Goal: Task Accomplishment & Management: Manage account settings

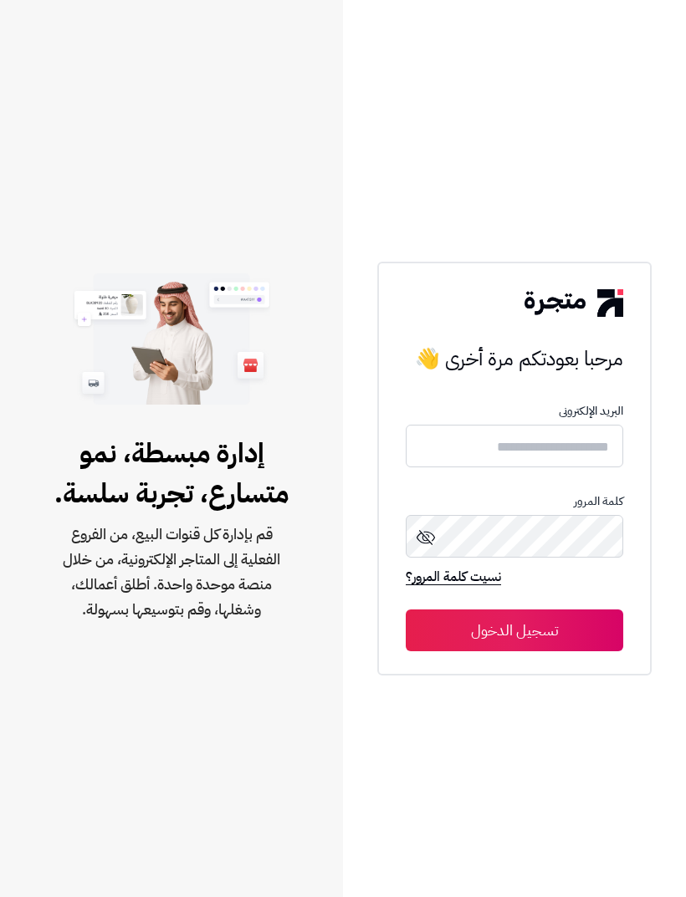
scroll to position [54, 0]
click at [555, 435] on input "text" at bounding box center [513, 446] width 217 height 44
click at [586, 424] on input "text" at bounding box center [513, 446] width 217 height 44
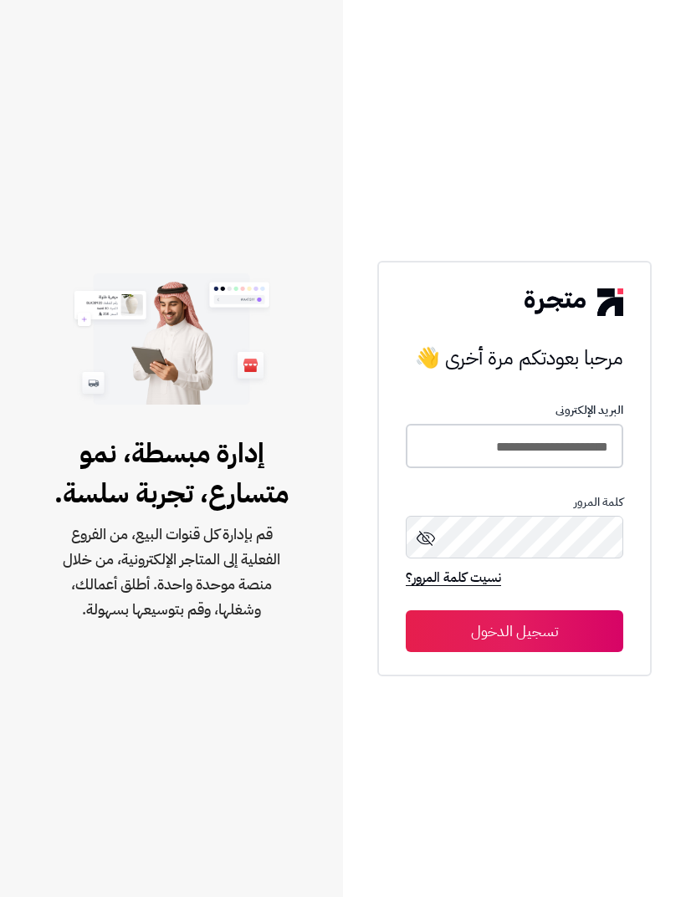
type input "**********"
click at [514, 610] on button "تسجيل الدخول" at bounding box center [513, 631] width 217 height 42
click at [578, 610] on button "تسجيل الدخول" at bounding box center [513, 631] width 217 height 42
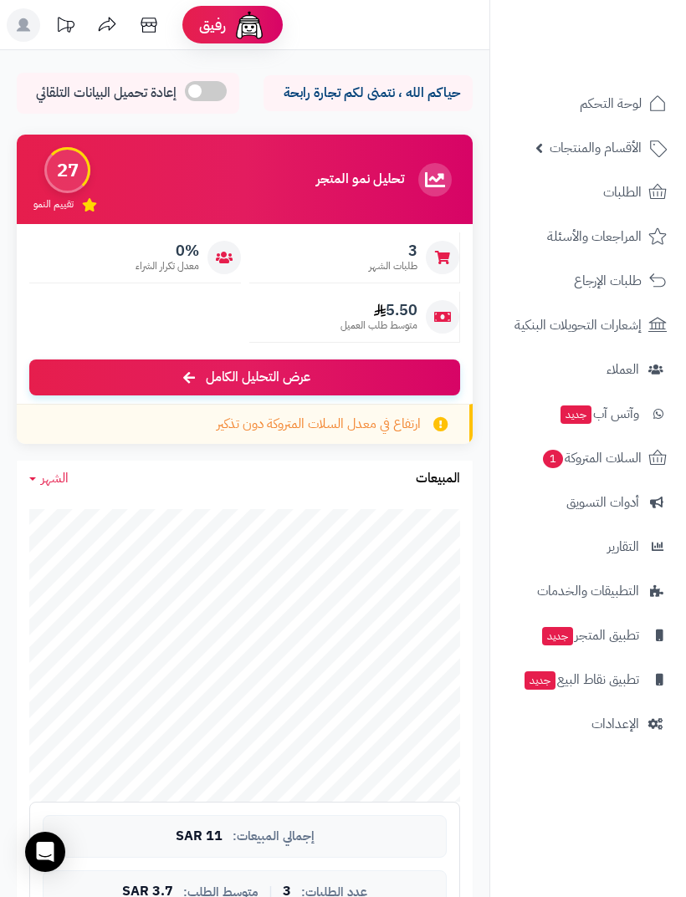
click at [645, 192] on link "الطلبات" at bounding box center [588, 192] width 176 height 40
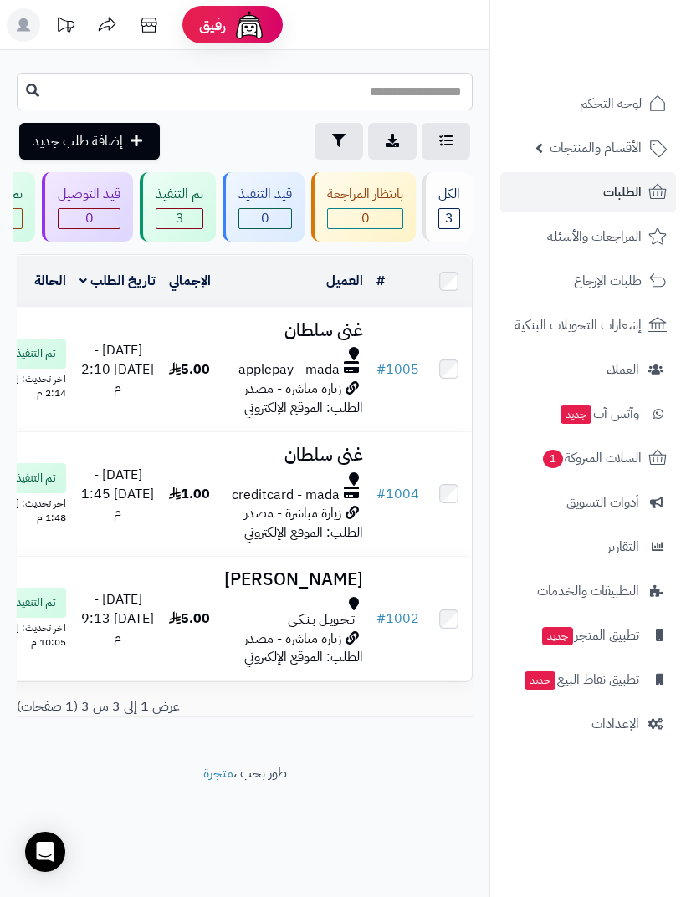
click at [647, 453] on icon at bounding box center [657, 458] width 20 height 20
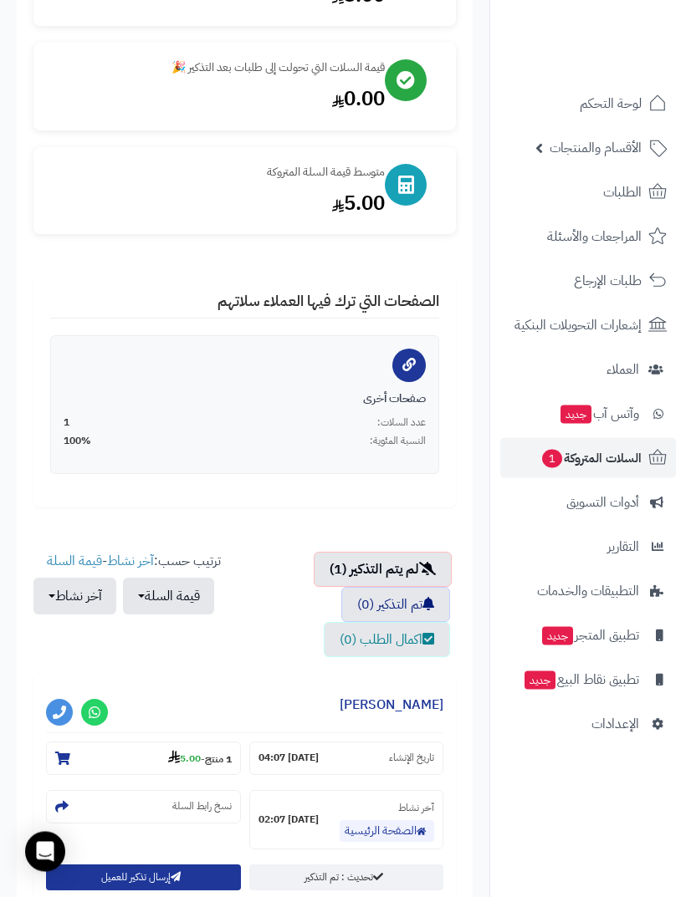
scroll to position [269, 0]
click at [220, 881] on button "إرسال تذكير للعميل" at bounding box center [143, 877] width 195 height 26
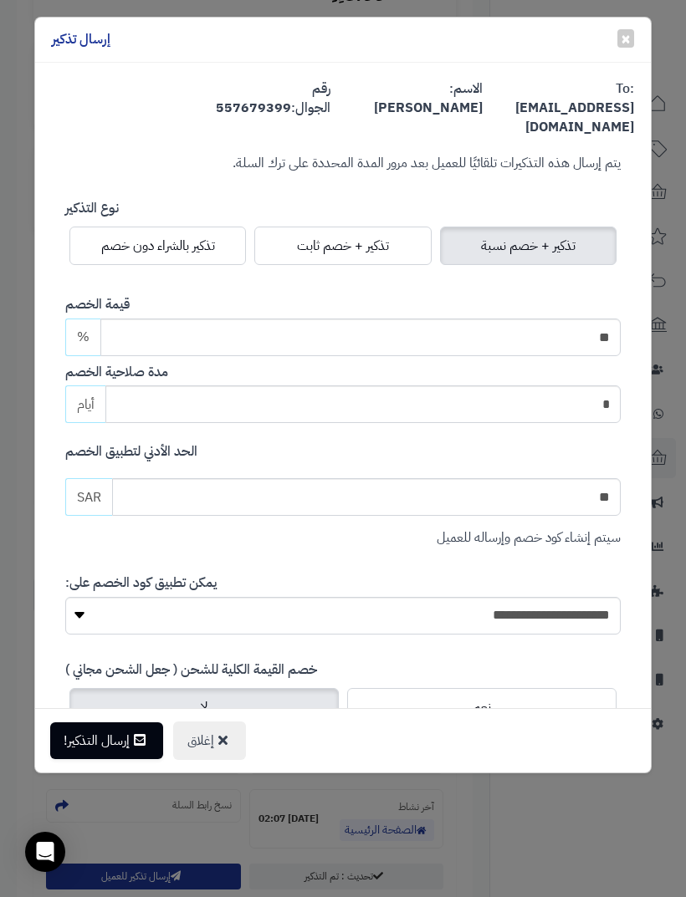
click at [210, 236] on span "تذكير بالشراء دون خصم" at bounding box center [158, 246] width 114 height 20
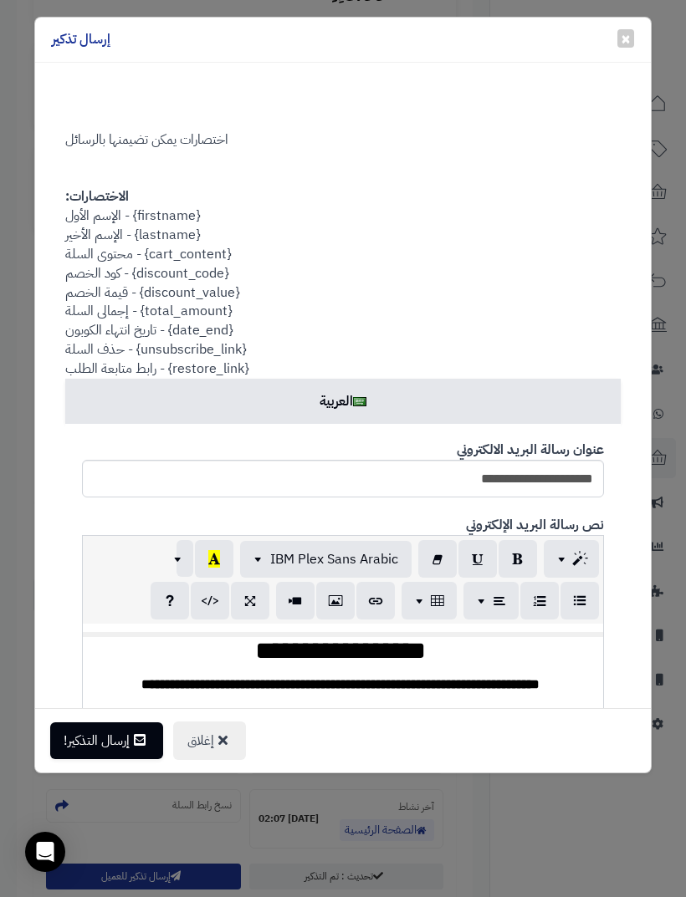
scroll to position [0, -22]
click at [119, 738] on button "إرسال التذكير!" at bounding box center [106, 740] width 113 height 37
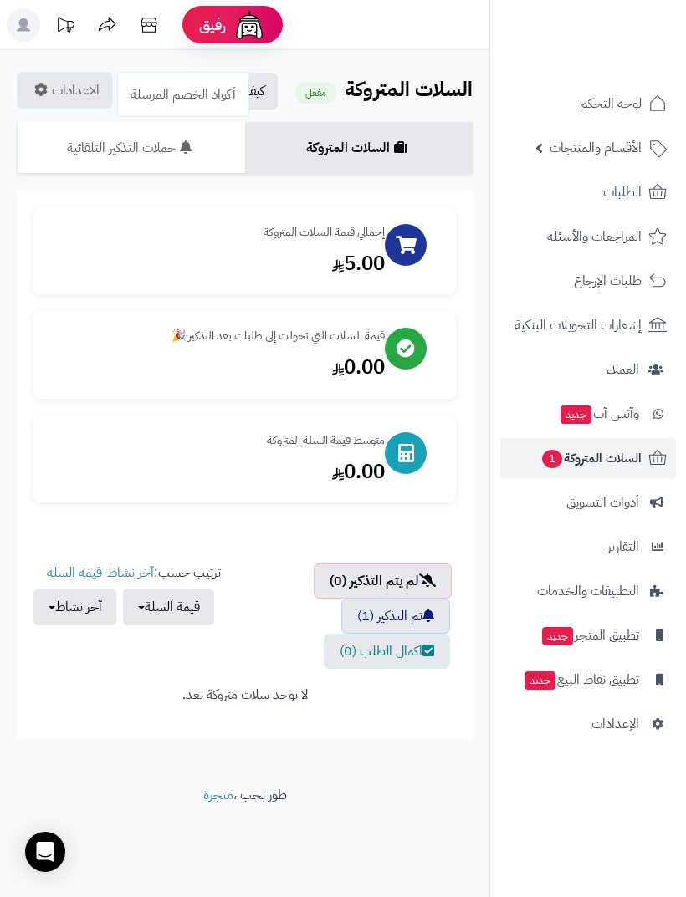
click at [634, 244] on span "المراجعات والأسئلة" at bounding box center [594, 236] width 94 height 23
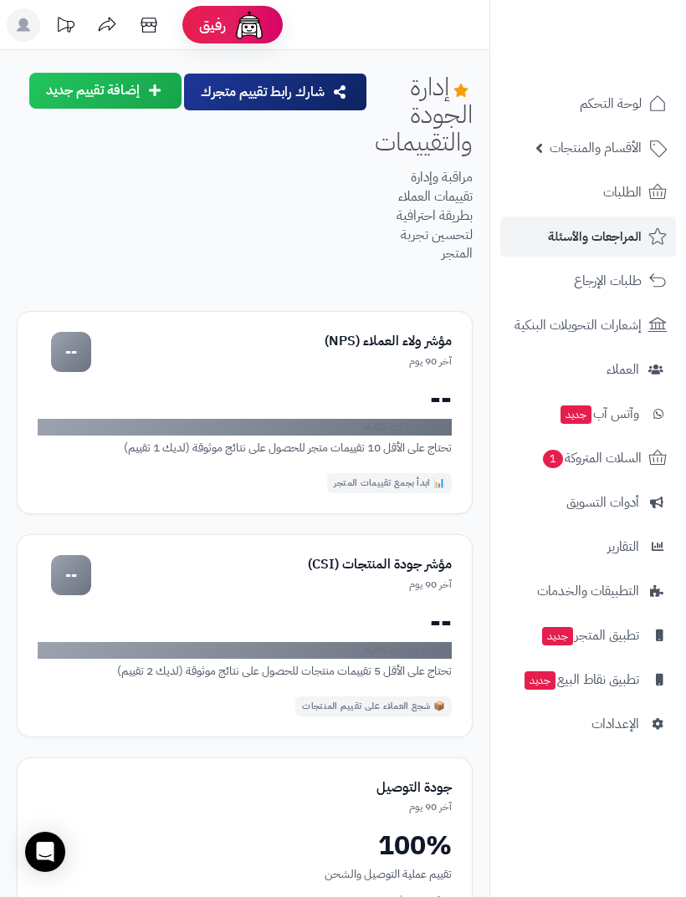
click at [652, 99] on icon at bounding box center [657, 104] width 20 height 20
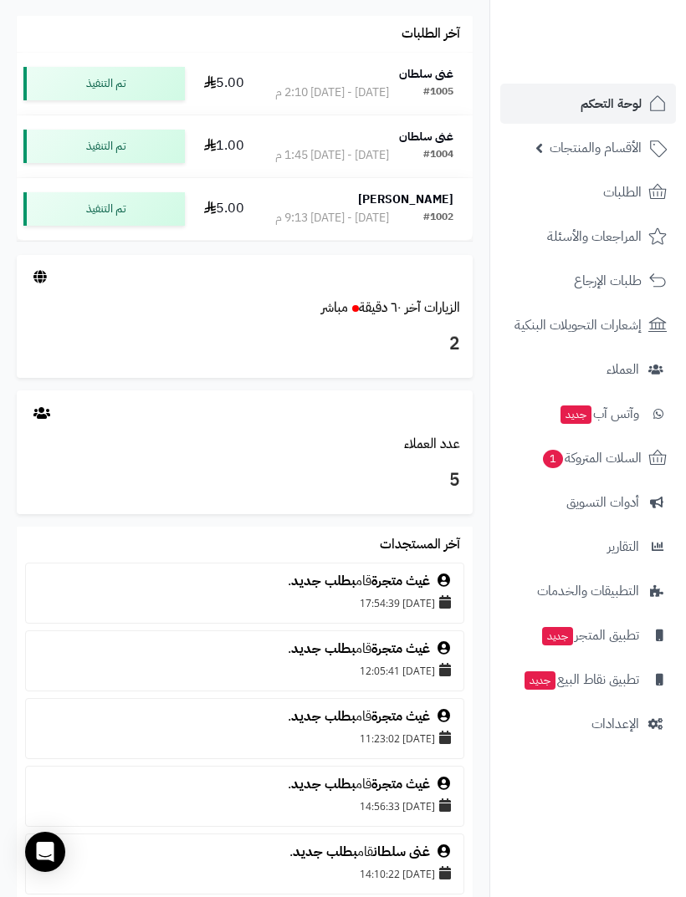
scroll to position [1083, 0]
click at [448, 341] on h3 "2" at bounding box center [244, 343] width 431 height 28
click at [416, 475] on h3 "5" at bounding box center [244, 480] width 431 height 28
click at [395, 307] on link "الزيارات آخر ٦٠ دقيقة مباشر" at bounding box center [390, 307] width 139 height 20
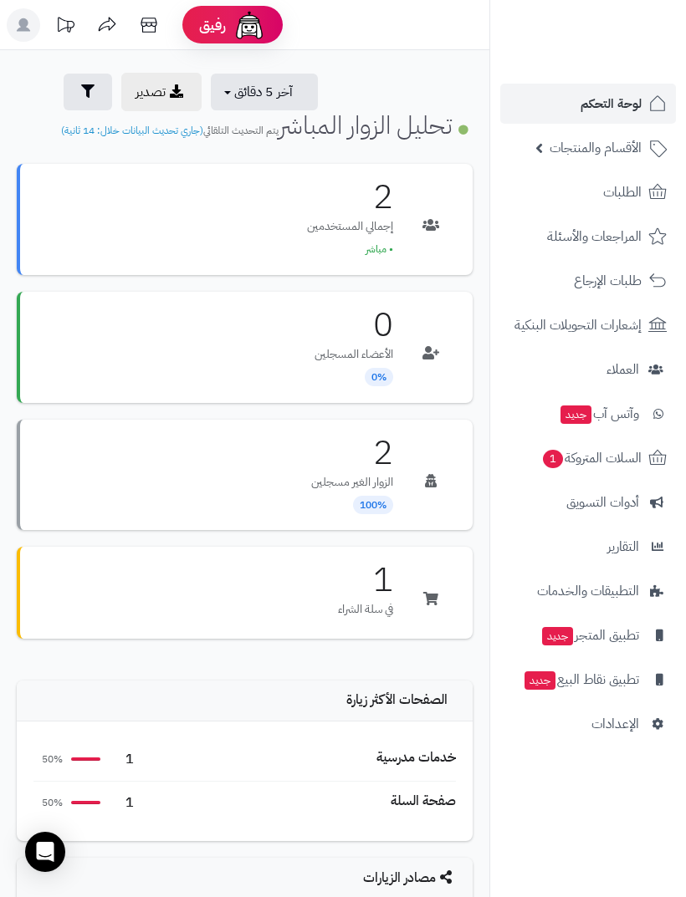
click at [279, 95] on span "آخر 5 دقائق" at bounding box center [263, 92] width 59 height 20
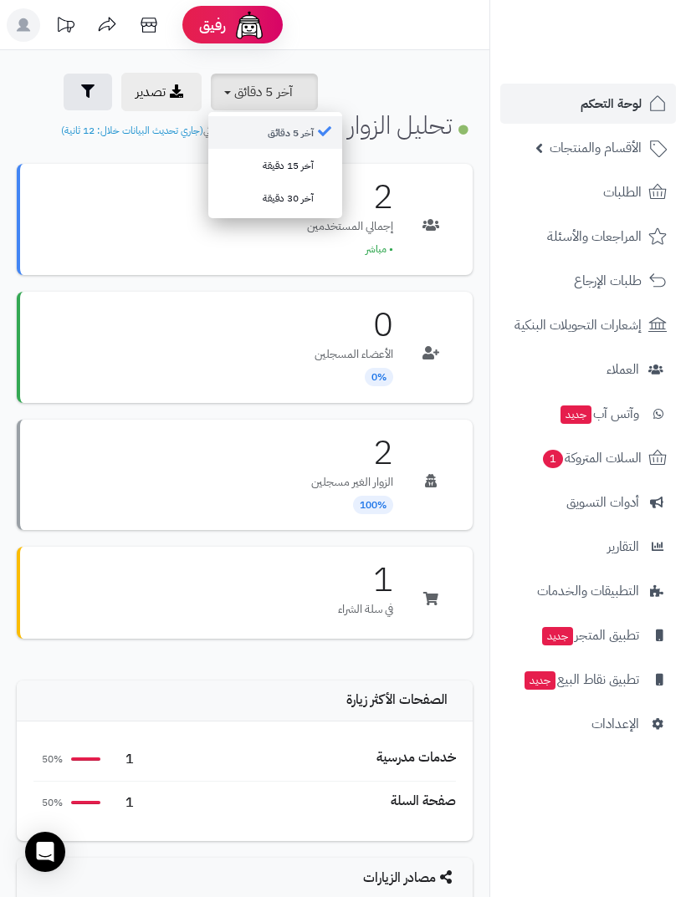
click at [288, 95] on div at bounding box center [343, 448] width 686 height 897
